Goal: Task Accomplishment & Management: Manage account settings

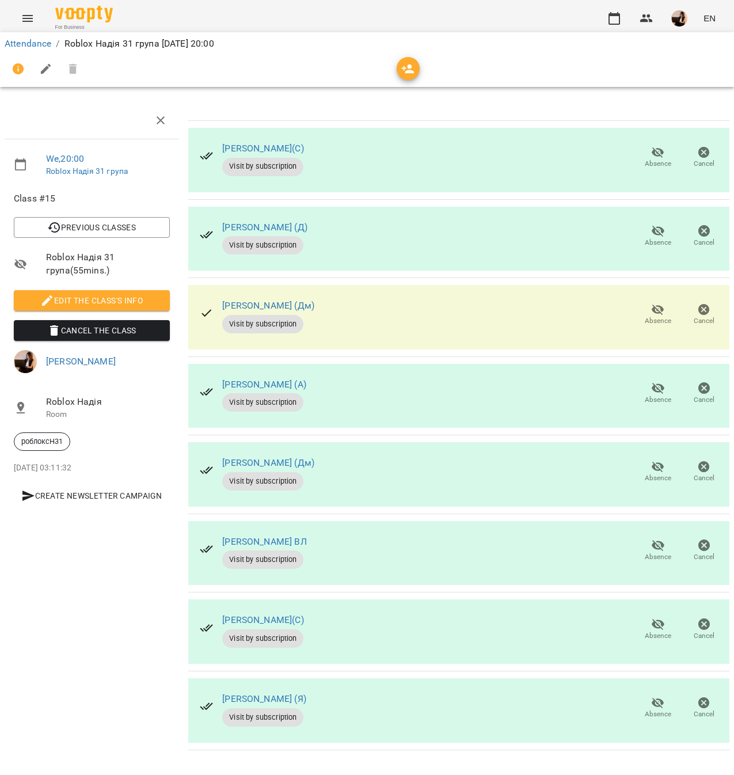
click at [651, 474] on span "Absence" at bounding box center [658, 478] width 26 height 10
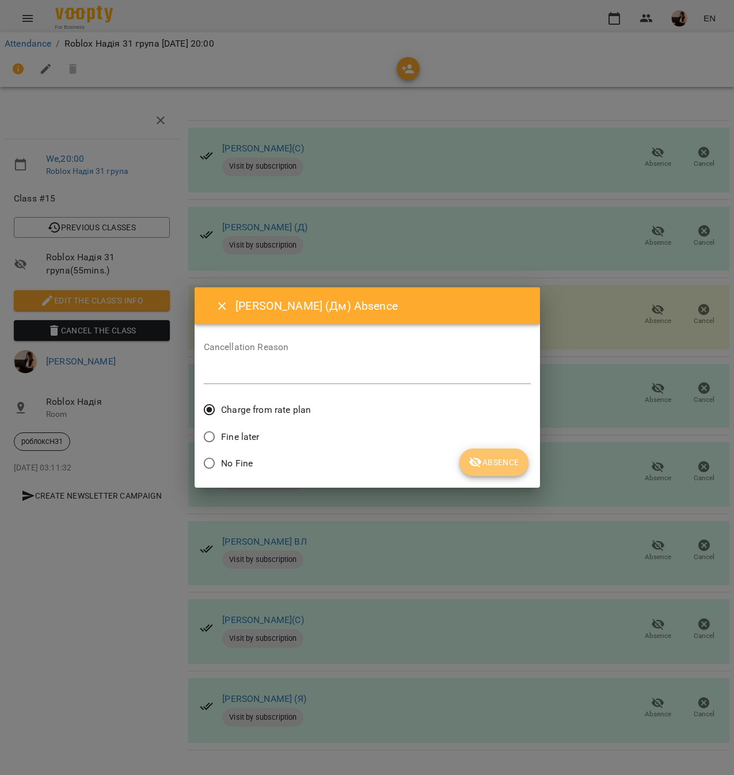
click at [502, 460] on span "Absence" at bounding box center [493, 462] width 50 height 14
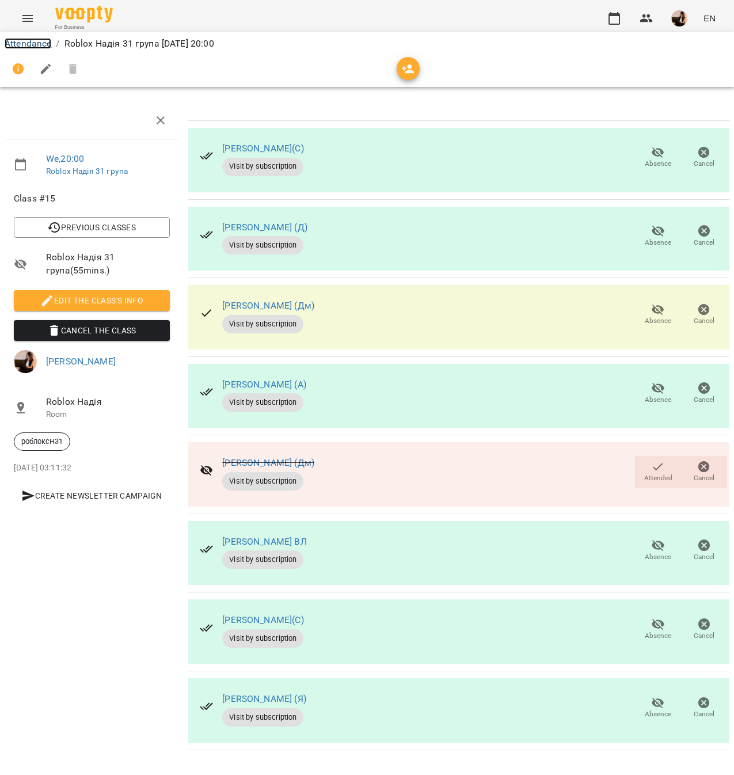
click at [40, 45] on link "Attendance" at bounding box center [28, 43] width 47 height 11
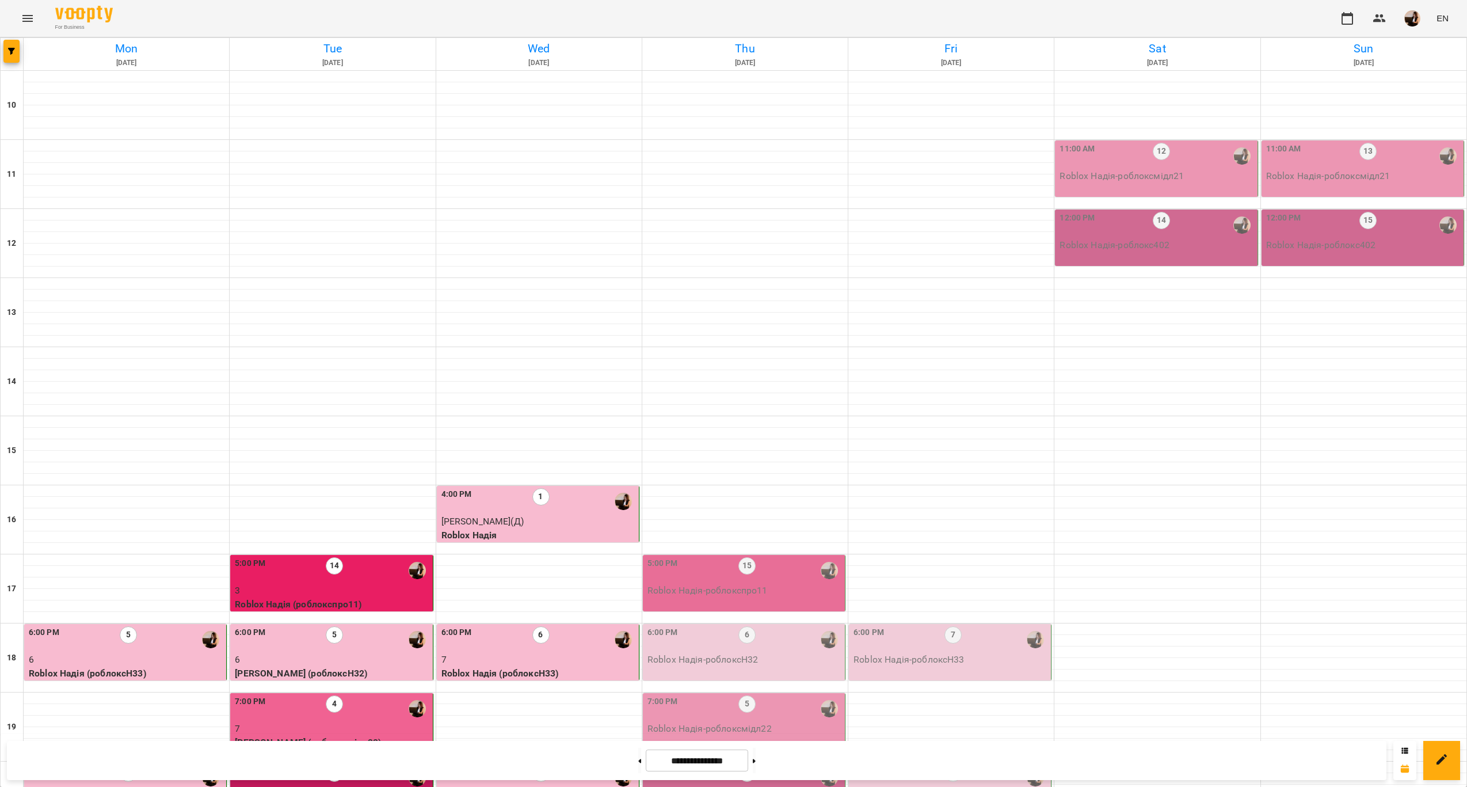
scroll to position [234, 0]
click at [603, 764] on div "8:00 PM 15" at bounding box center [538, 777] width 195 height 26
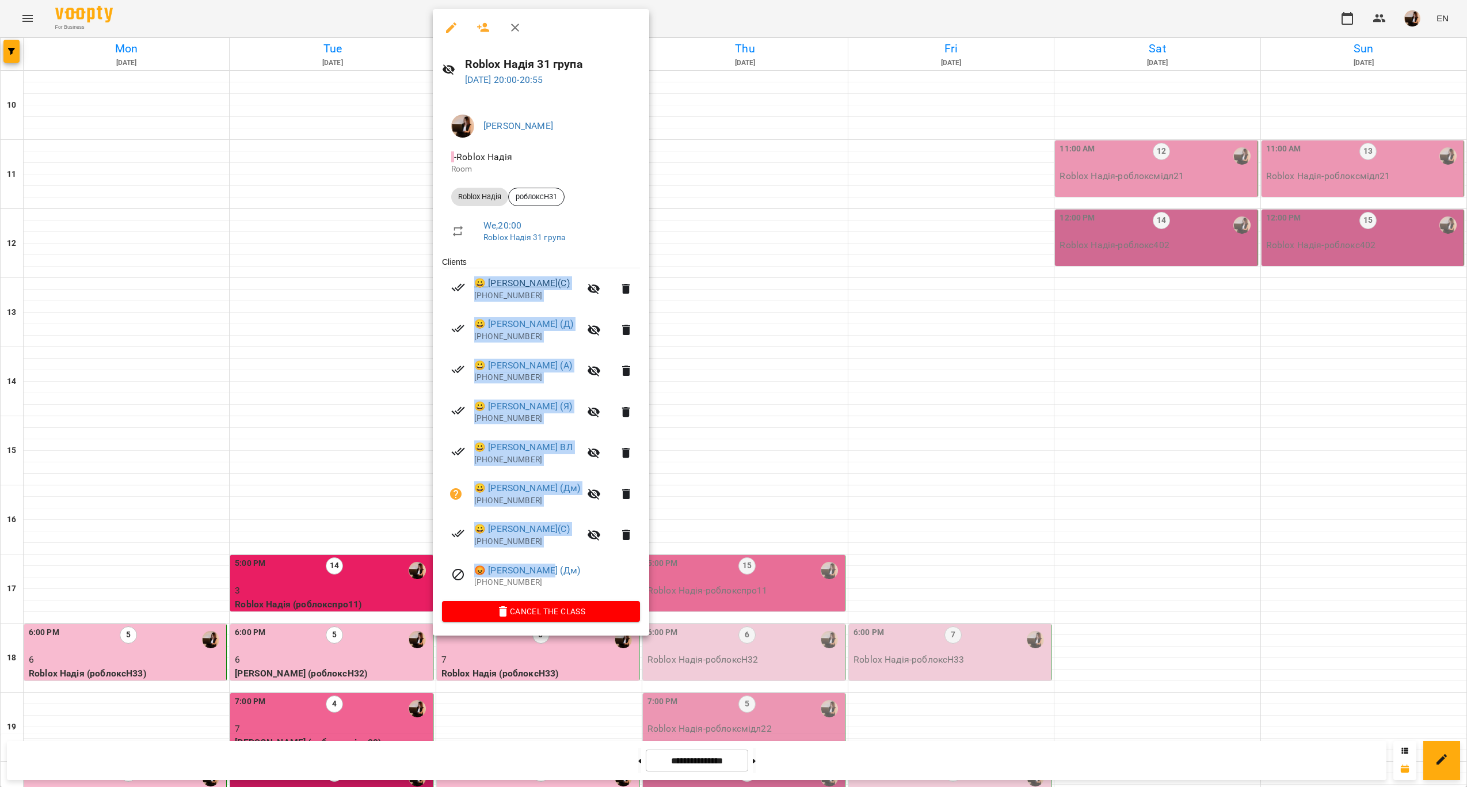
drag, startPoint x: 565, startPoint y: 570, endPoint x: 477, endPoint y: 286, distance: 296.9
click at [477, 286] on ul "Clients 😀 Єсенія Лисенко(С) +380506342955 😀 Іван Харибін (Д) +48517375772 😀 Мер…" at bounding box center [541, 428] width 198 height 345
copy ul "😀 Єсенія Лисенко(С) +380506342955 😀 Іван Харибін (Д) +48517375772 😀 Мерлін (А) …"
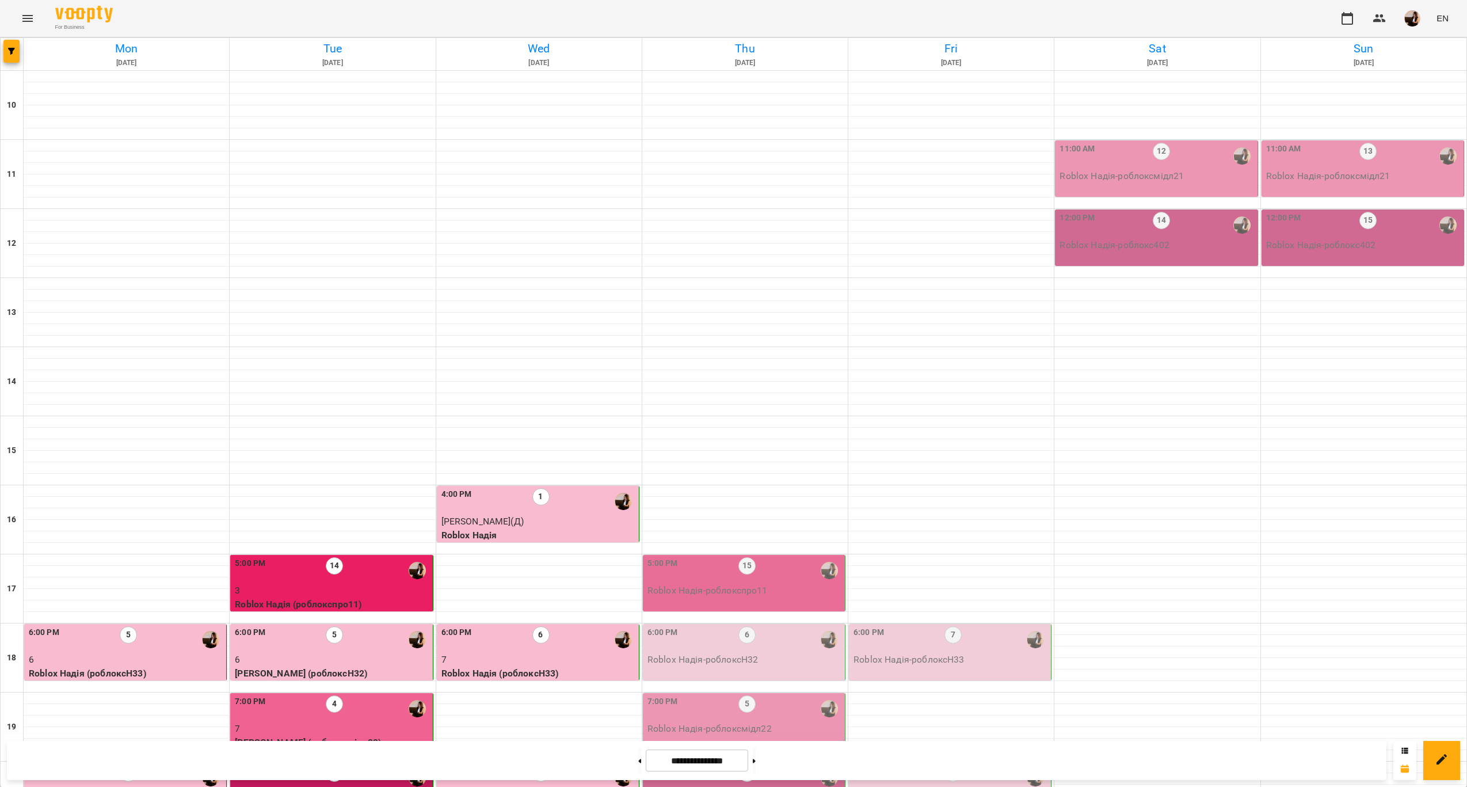
scroll to position [234, 0]
click at [993, 786] on p "Roblox Надія - роблоксН31" at bounding box center [950, 798] width 195 height 14
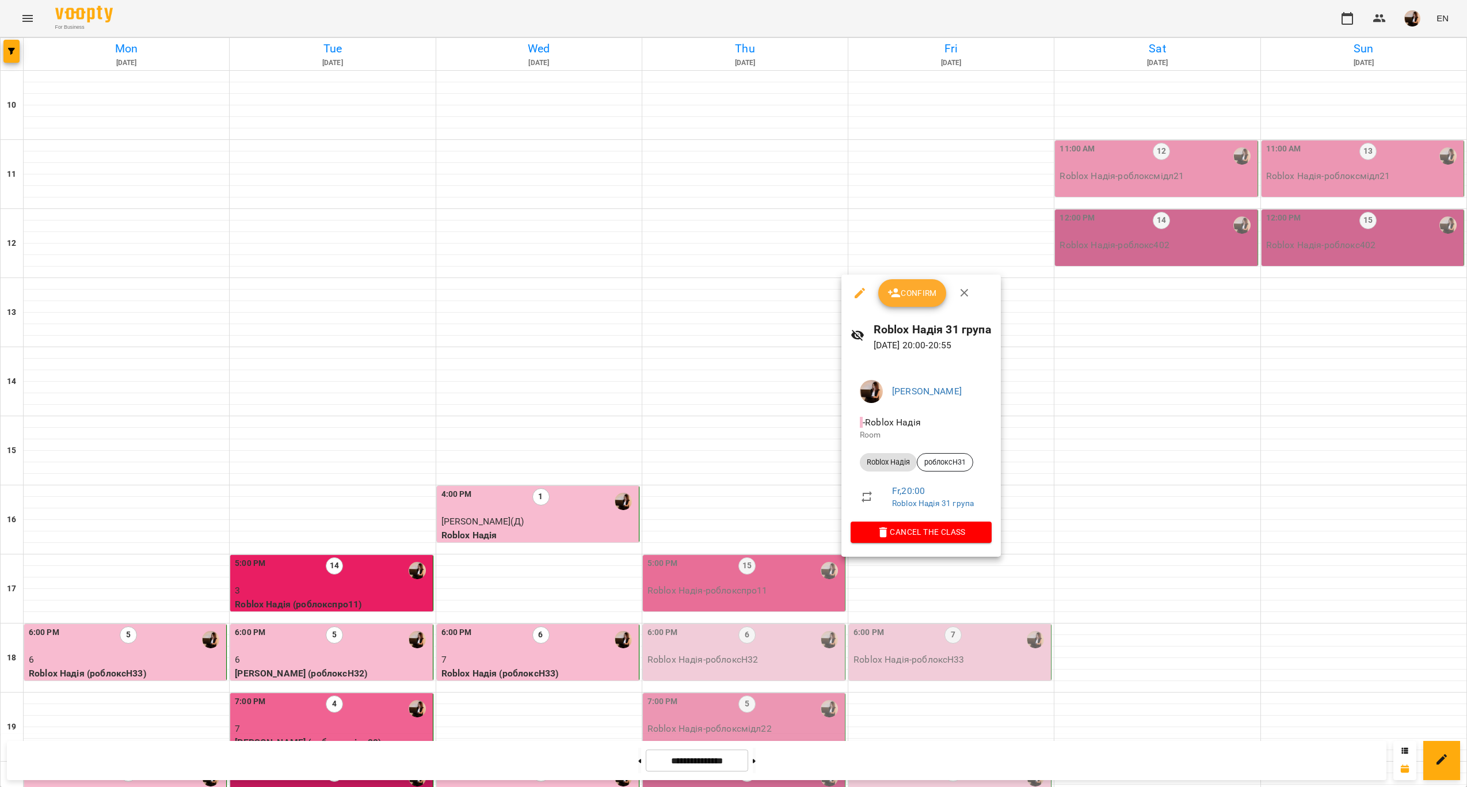
click at [510, 566] on div at bounding box center [733, 393] width 1467 height 787
